Goal: Find specific page/section: Find specific page/section

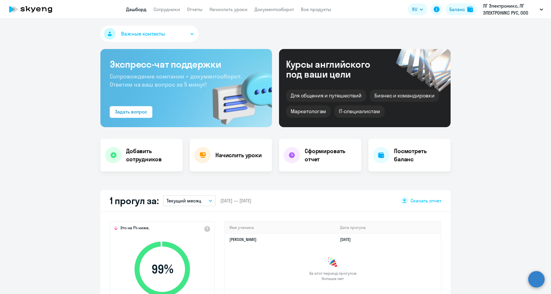
select select "30"
click at [286, 6] on app-menu-item-link "Документооборот" at bounding box center [273, 9] width 39 height 7
click at [280, 9] on link "Документооборот" at bounding box center [273, 9] width 39 height 6
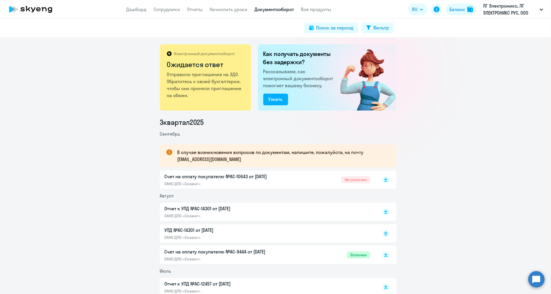
click at [313, 66] on h2 "Как получать документы без задержки?" at bounding box center [299, 58] width 72 height 16
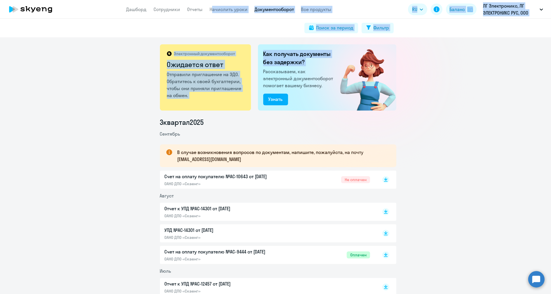
drag, startPoint x: 313, startPoint y: 66, endPoint x: 209, endPoint y: -35, distance: 144.7
click at [209, 0] on html "Дашборд Сотрудники Отчеты Начислить уроки Документооборот Все продукты Дашборд …" at bounding box center [275, 147] width 551 height 294
drag, startPoint x: 209, startPoint y: -35, endPoint x: 269, endPoint y: 34, distance: 91.9
click at [269, 34] on div "Поиск за период Фильтр" at bounding box center [275, 28] width 551 height 19
